Goal: Navigation & Orientation: Find specific page/section

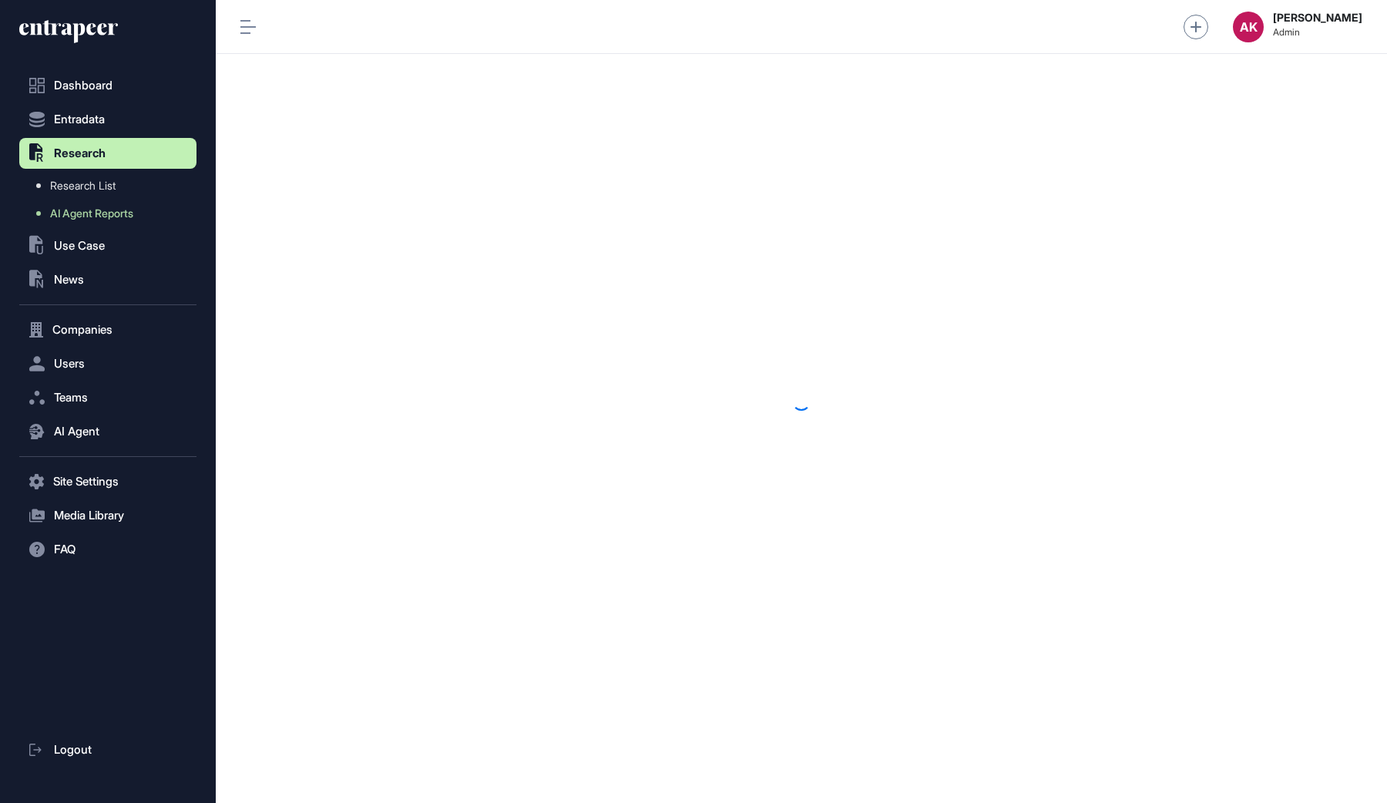
scroll to position [1, 1]
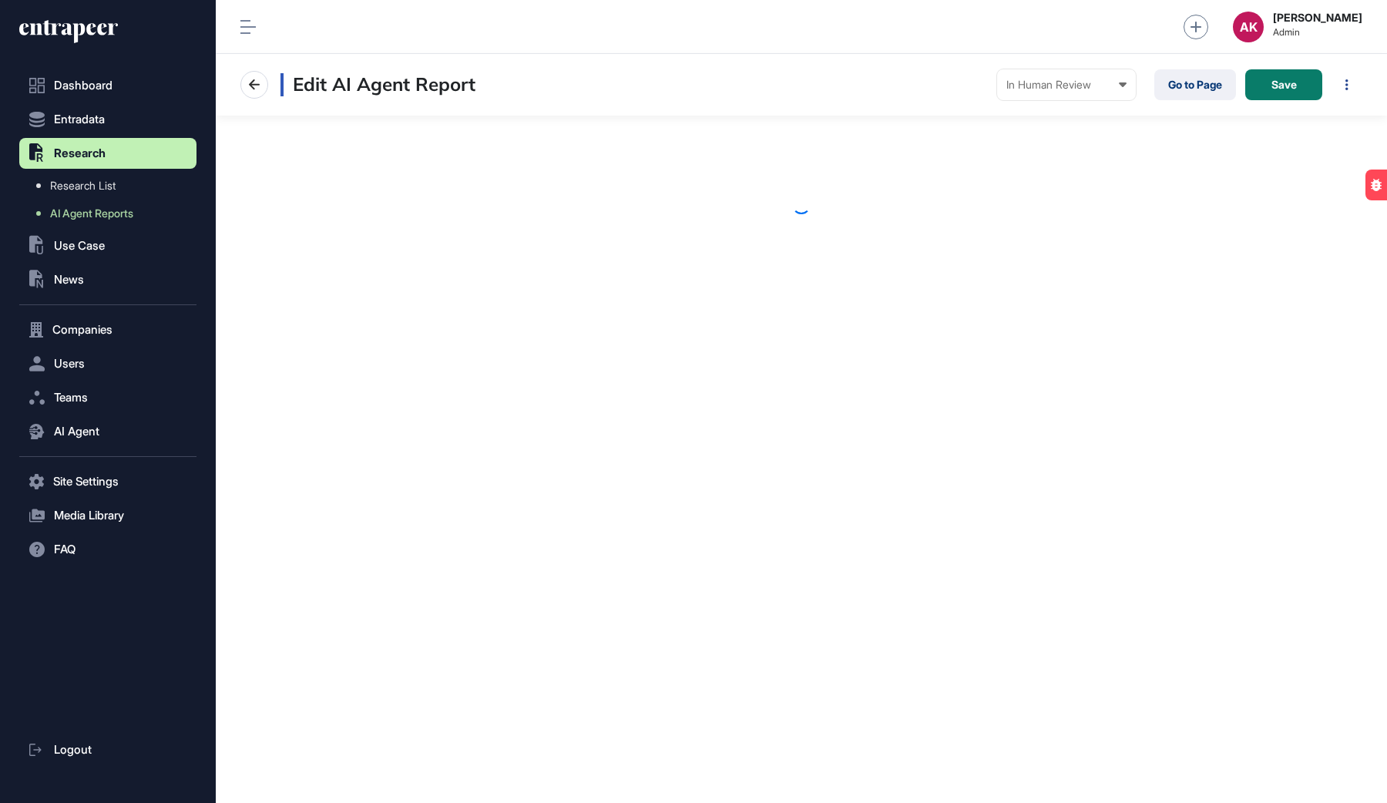
scroll to position [1, 1]
